Goal: Complete application form

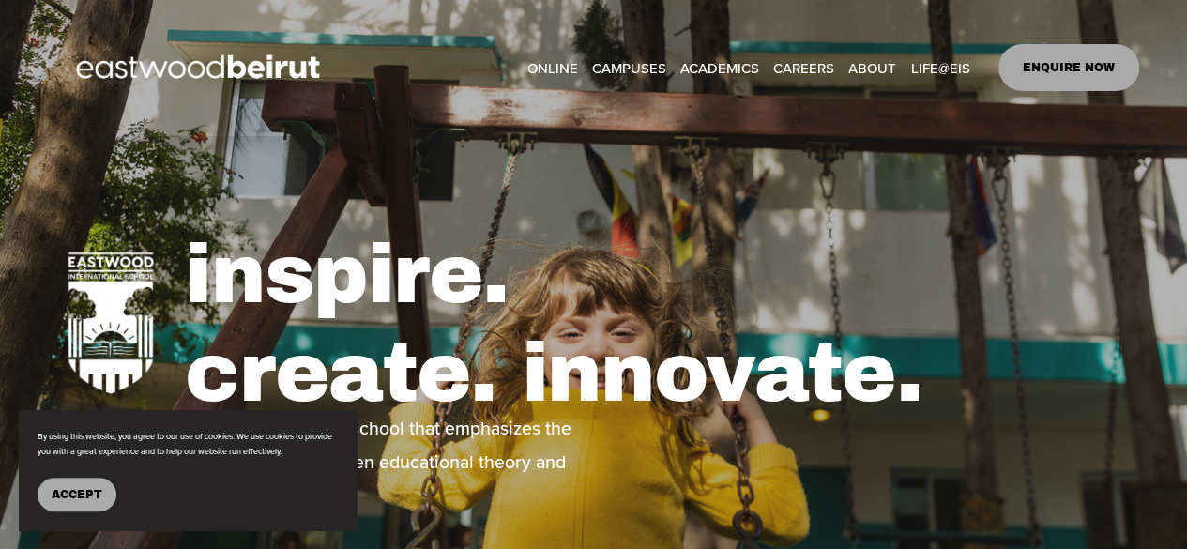
click at [1076, 65] on link "ENQUIRE NOW" at bounding box center [1069, 67] width 142 height 47
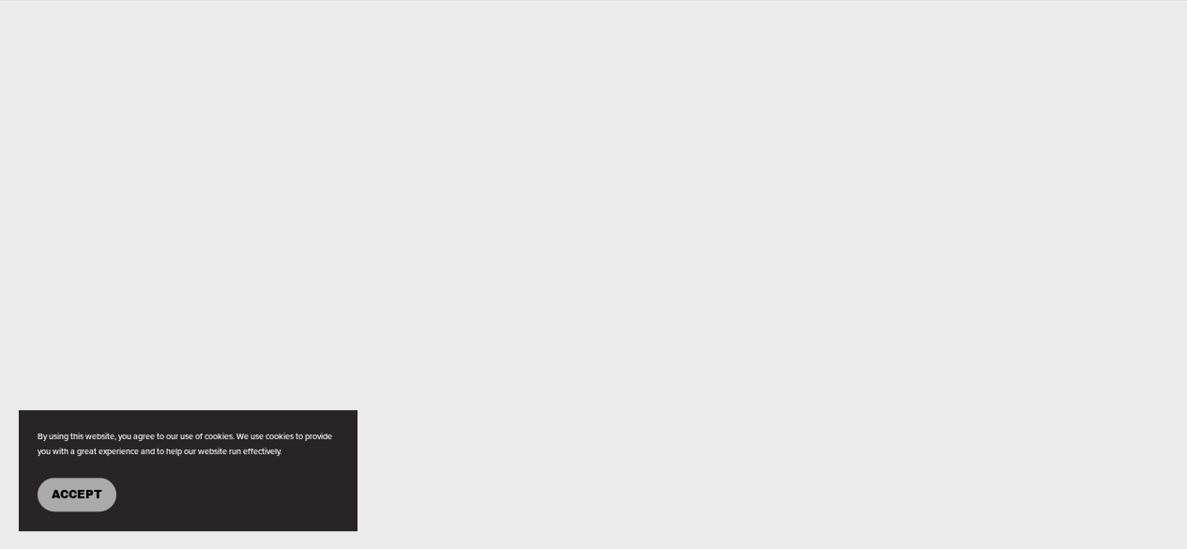
scroll to position [938, 0]
click at [92, 483] on button "Accept" at bounding box center [77, 494] width 79 height 34
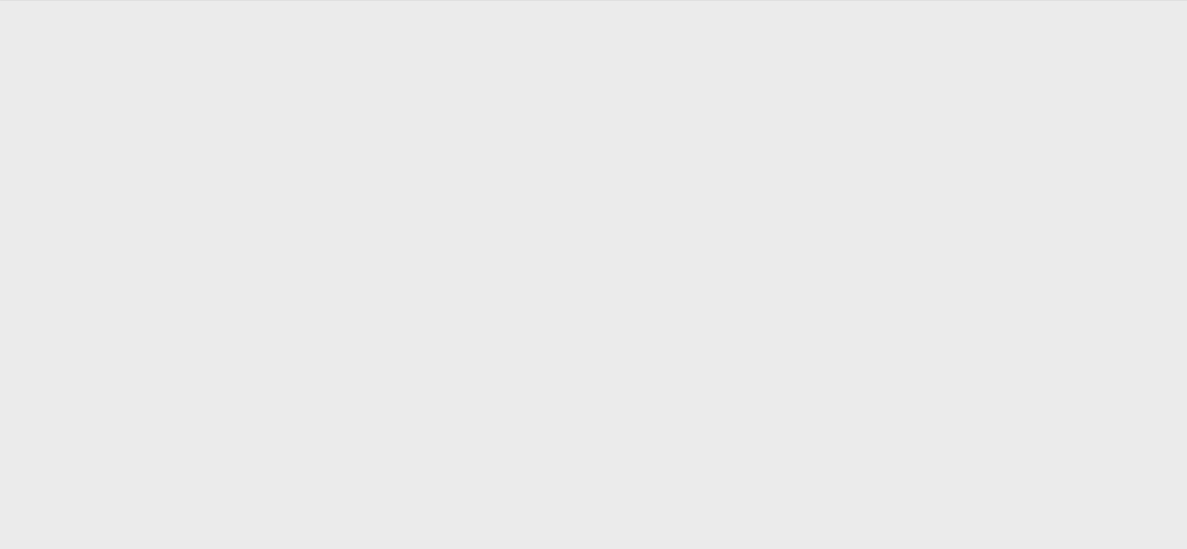
scroll to position [1068, 0]
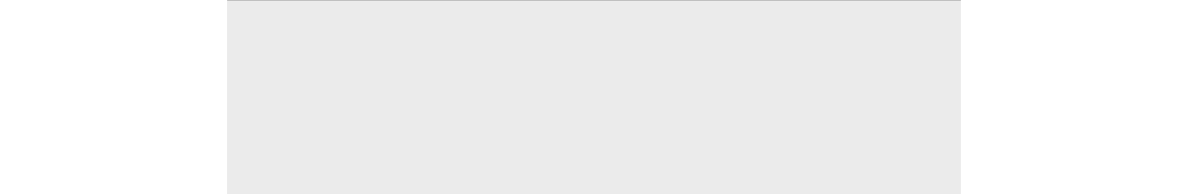
scroll to position [902, 0]
